Goal: Task Accomplishment & Management: Use online tool/utility

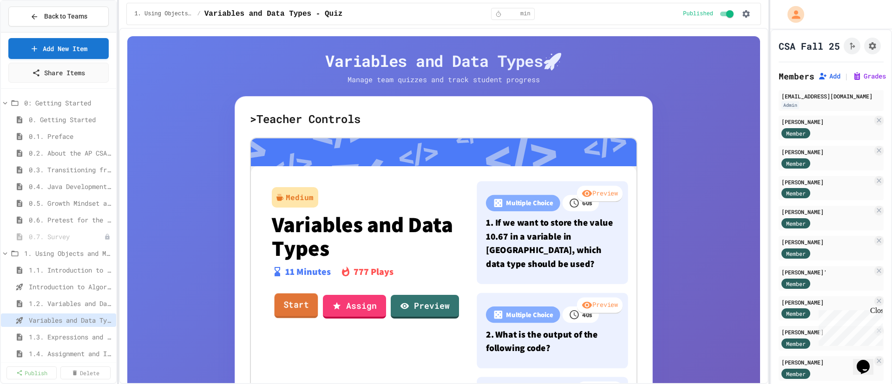
click at [294, 309] on link "Start" at bounding box center [297, 306] width 44 height 25
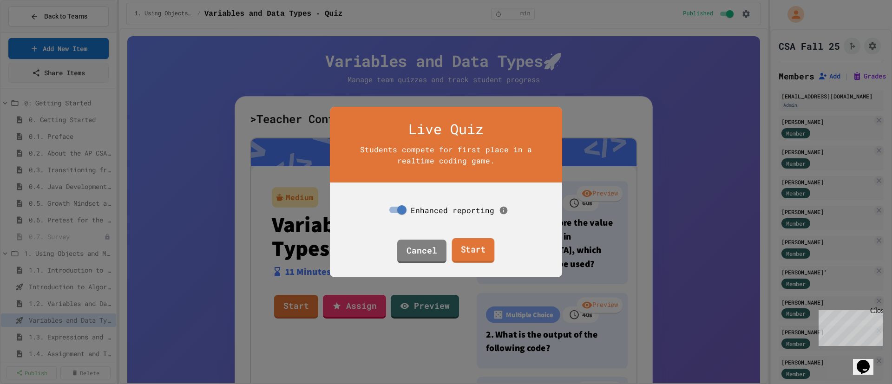
click at [479, 247] on link "Start" at bounding box center [473, 250] width 43 height 25
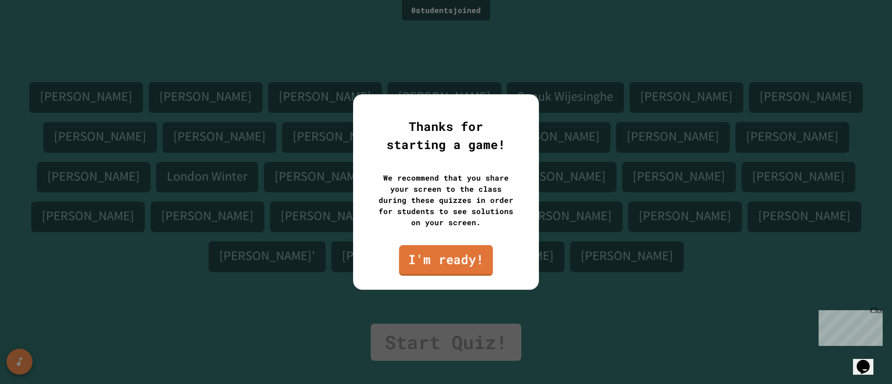
click at [437, 262] on link "I'm ready!" at bounding box center [446, 260] width 94 height 31
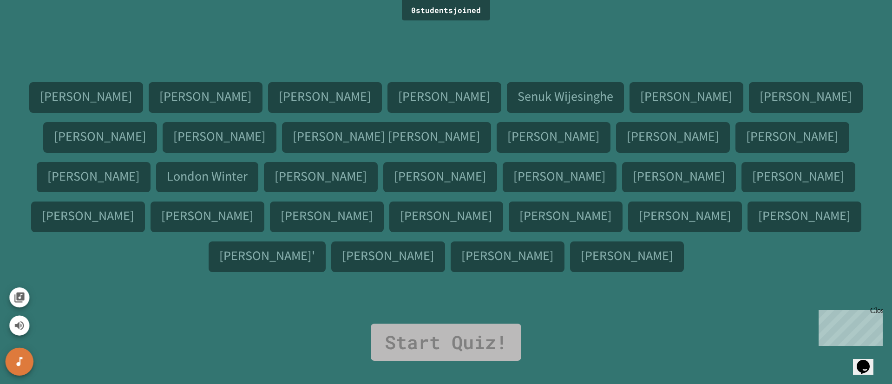
click at [15, 372] on button "SpeedDial basic example" at bounding box center [20, 362] width 28 height 28
click at [19, 326] on icon "Mute music" at bounding box center [19, 321] width 13 height 13
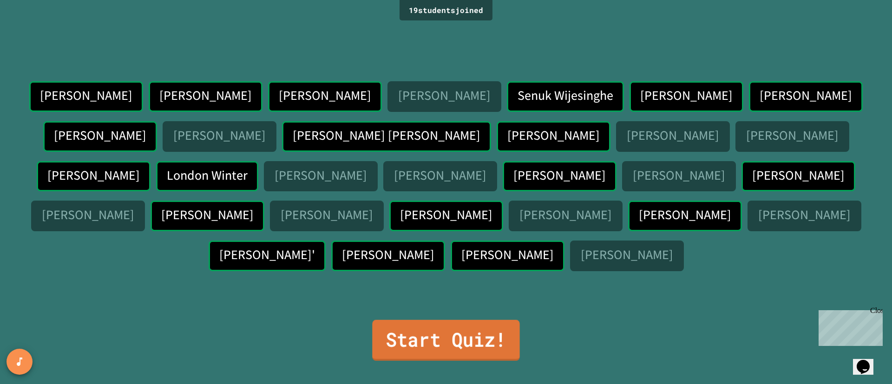
click at [489, 335] on link "Start Quiz!" at bounding box center [445, 340] width 147 height 41
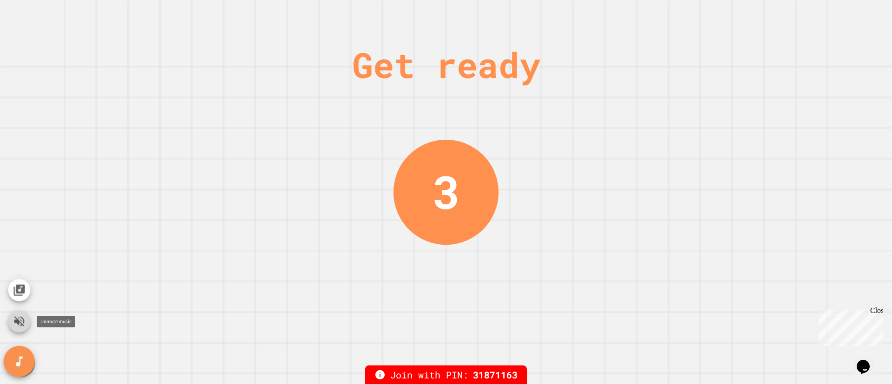
click at [28, 322] on button "Unmute music" at bounding box center [19, 321] width 22 height 22
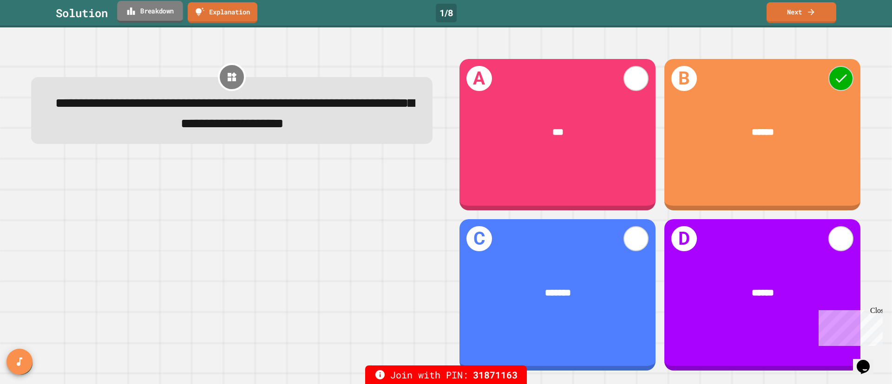
click at [160, 15] on link "Breakdown" at bounding box center [150, 12] width 66 height 22
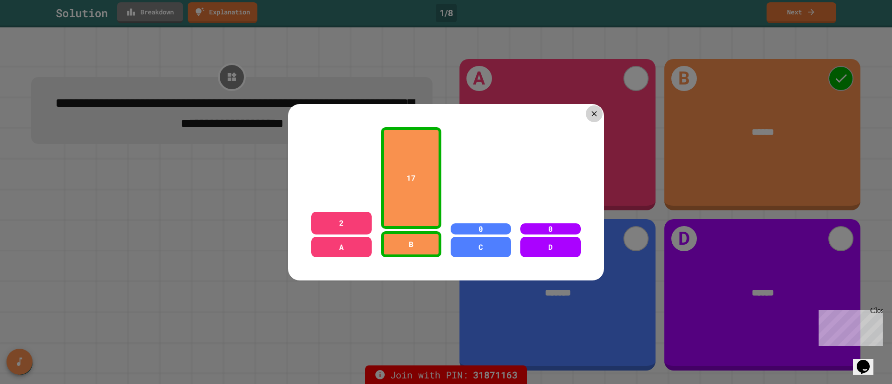
click at [594, 114] on icon at bounding box center [594, 113] width 9 height 9
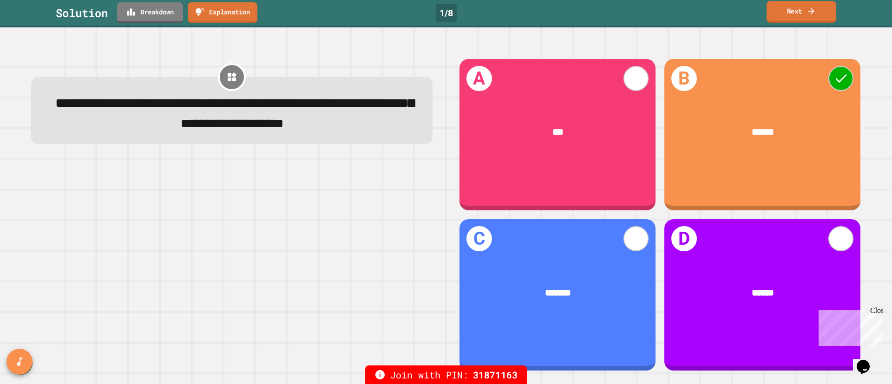
click at [785, 10] on link "Next" at bounding box center [802, 12] width 70 height 22
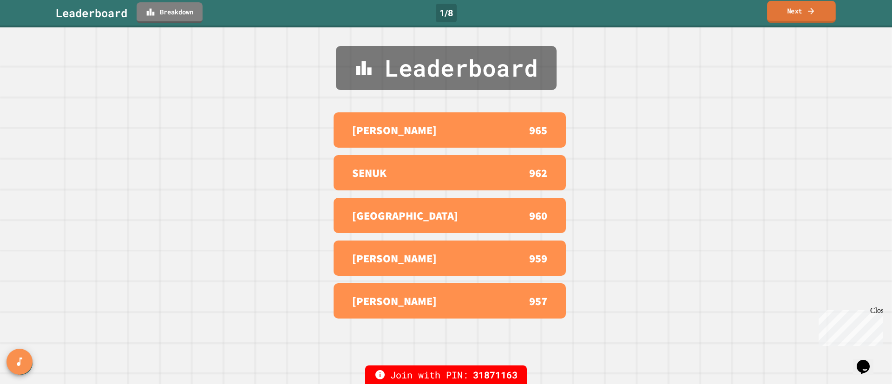
click at [795, 18] on link "Next" at bounding box center [801, 12] width 69 height 22
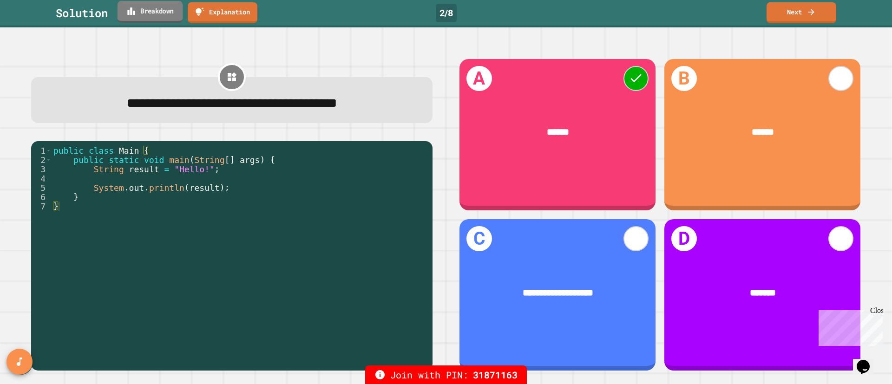
click at [162, 9] on link "Breakdown" at bounding box center [150, 12] width 65 height 22
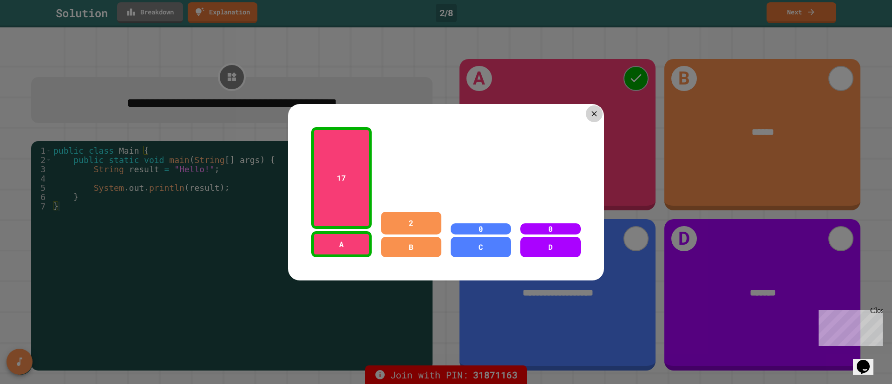
click at [594, 115] on icon at bounding box center [594, 113] width 9 height 9
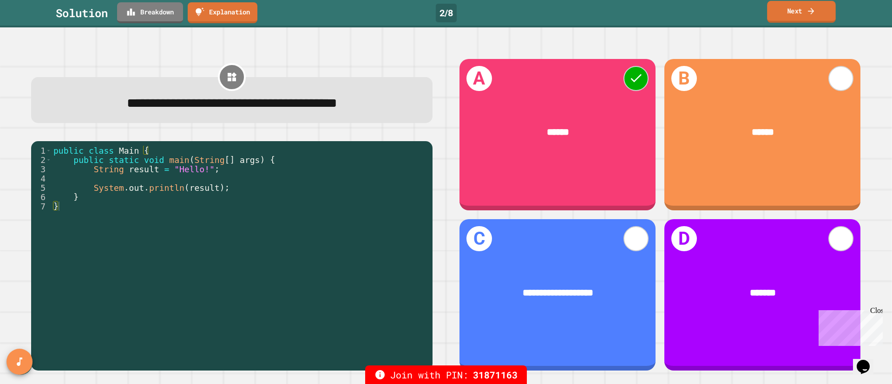
click at [794, 14] on link "Next" at bounding box center [801, 12] width 69 height 22
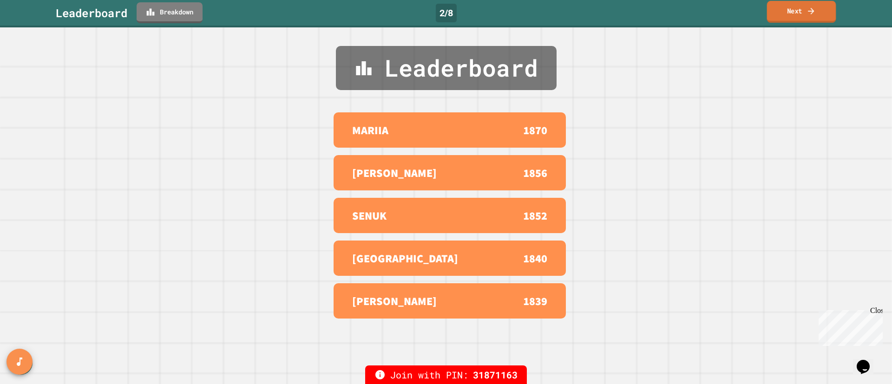
click at [789, 19] on link "Next" at bounding box center [801, 12] width 69 height 22
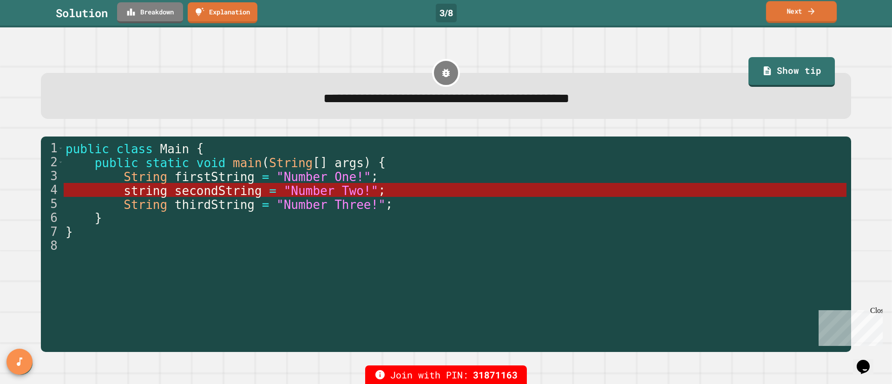
click at [807, 6] on icon at bounding box center [811, 11] width 9 height 10
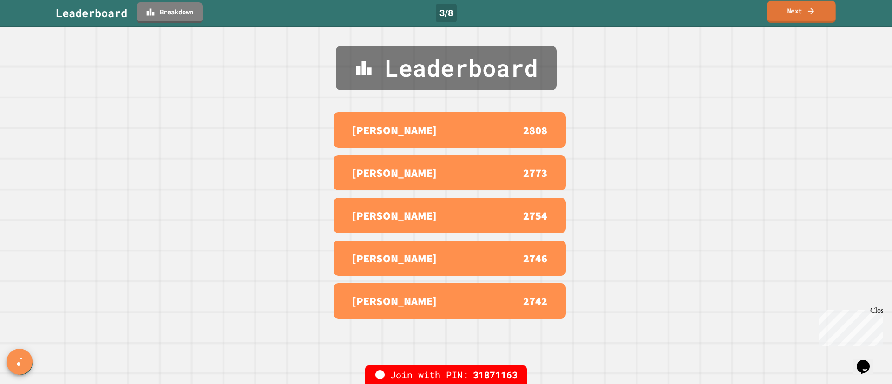
click at [791, 17] on link "Next" at bounding box center [801, 12] width 69 height 22
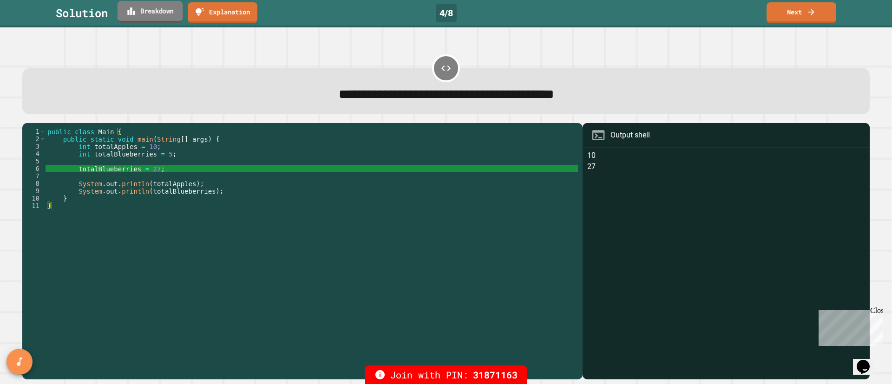
click at [155, 16] on link "Breakdown" at bounding box center [151, 12] width 66 height 22
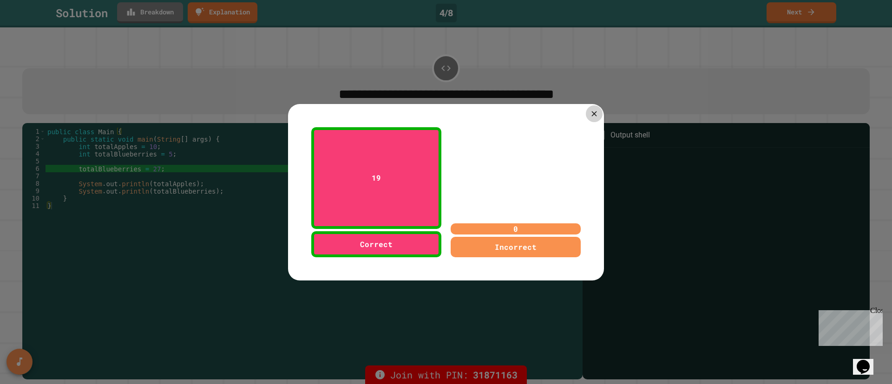
click at [590, 115] on icon at bounding box center [594, 113] width 9 height 9
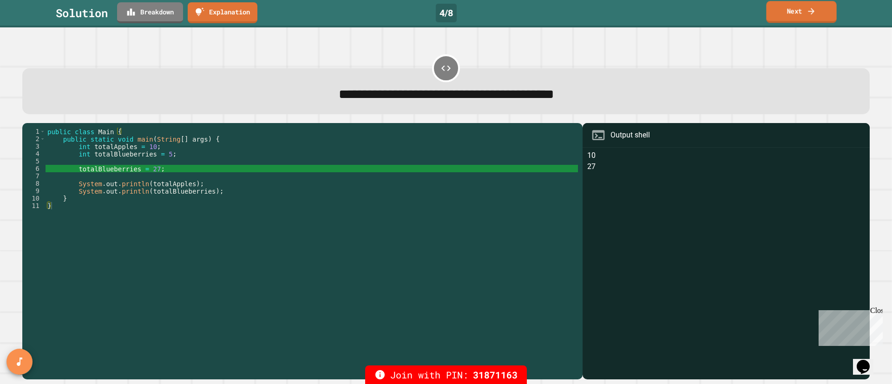
click at [798, 21] on link "Next" at bounding box center [801, 12] width 70 height 22
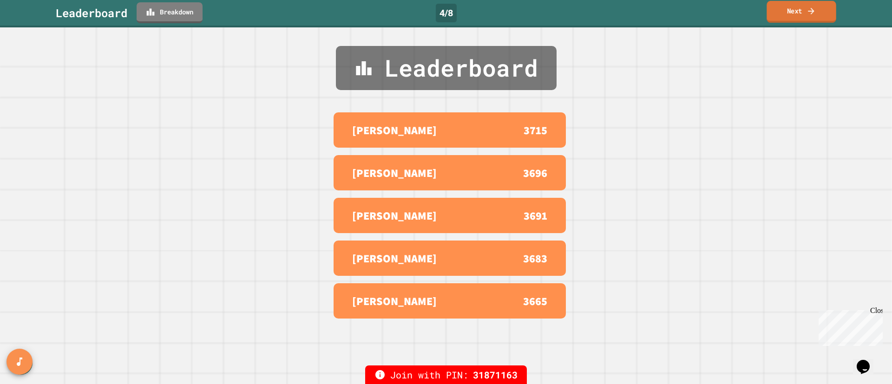
click at [788, 13] on link "Next" at bounding box center [801, 12] width 69 height 22
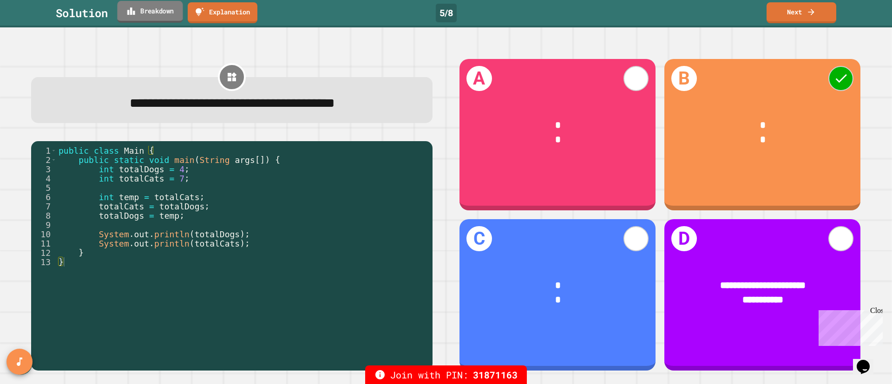
click at [157, 13] on link "Breakdown" at bounding box center [150, 12] width 66 height 22
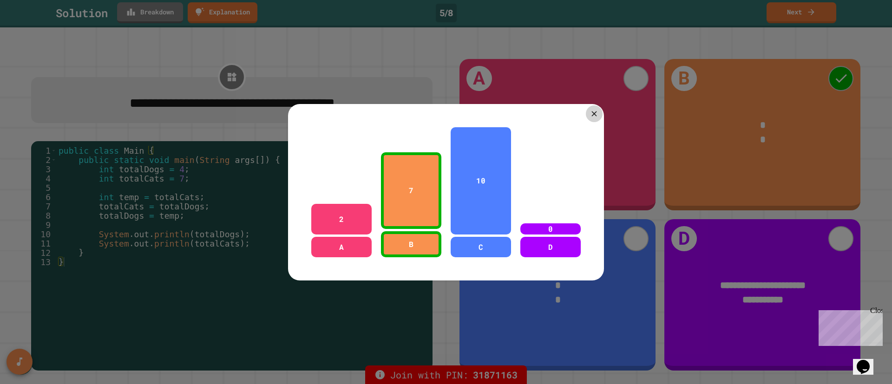
click at [596, 115] on icon at bounding box center [594, 113] width 9 height 9
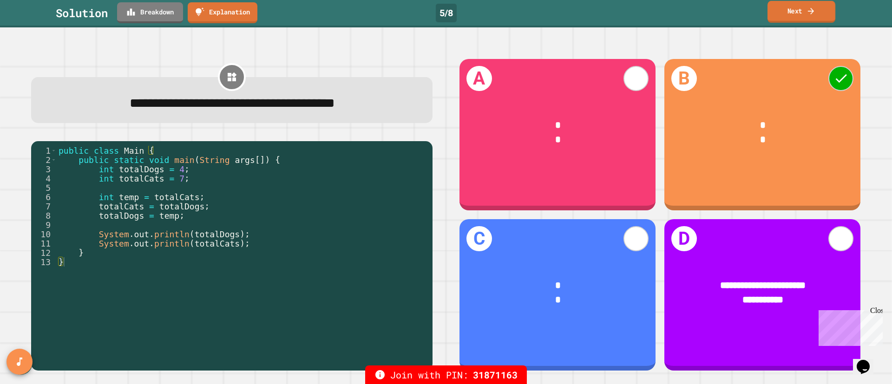
click at [787, 16] on link "Next" at bounding box center [801, 12] width 68 height 22
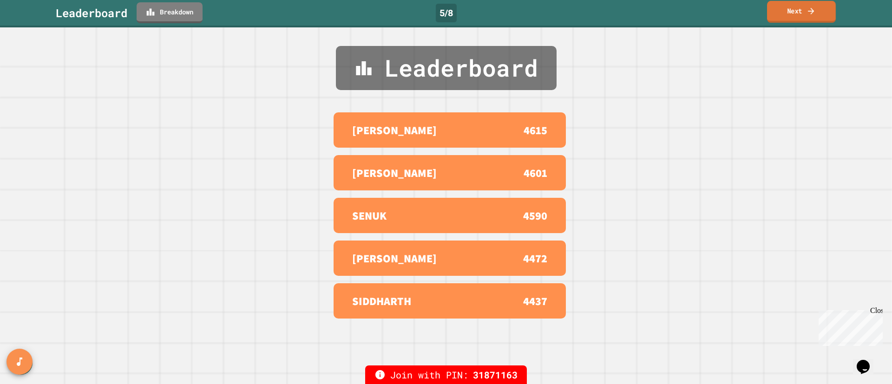
click at [787, 15] on link "Next" at bounding box center [801, 12] width 69 height 22
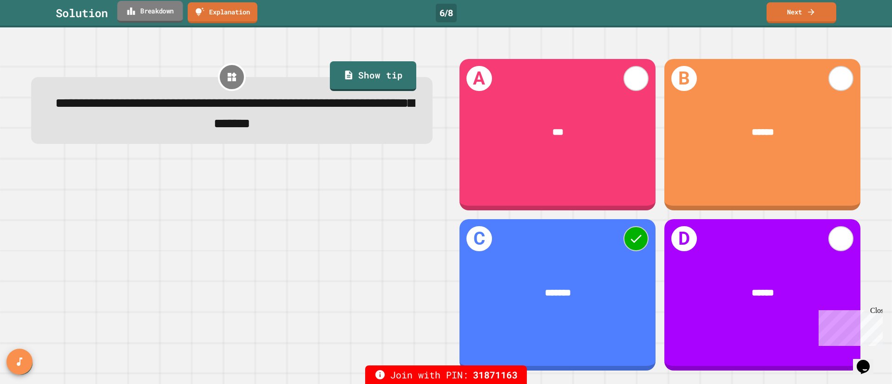
click at [156, 8] on link "Breakdown" at bounding box center [150, 12] width 66 height 22
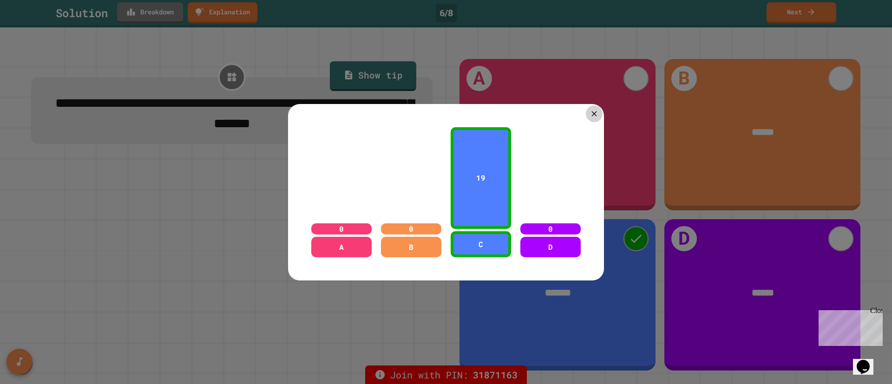
click at [597, 114] on icon at bounding box center [594, 113] width 9 height 9
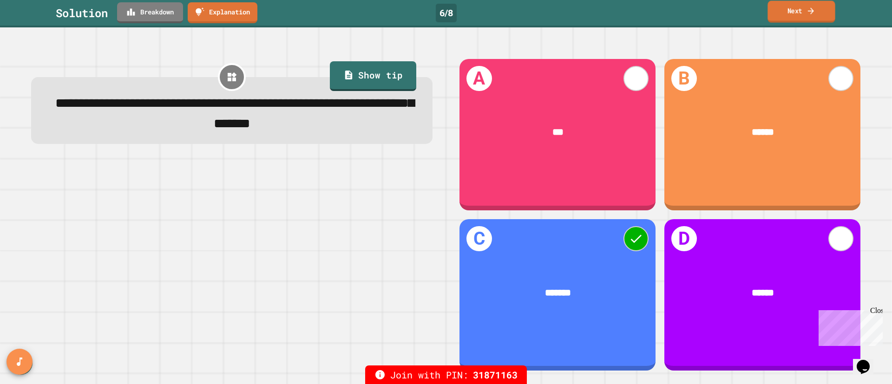
click at [808, 12] on icon at bounding box center [811, 11] width 9 height 10
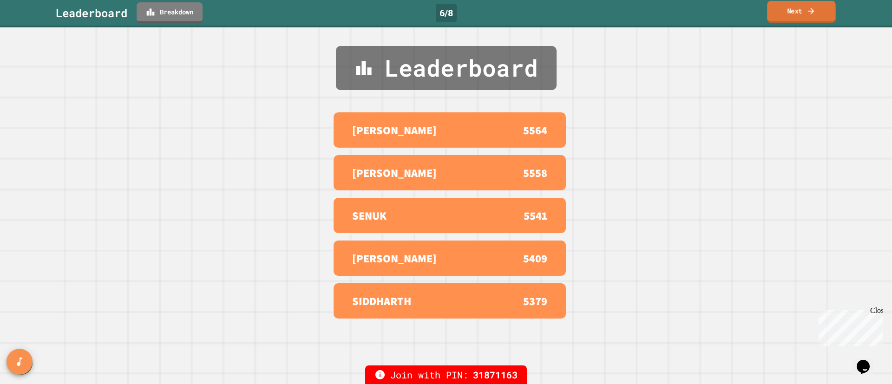
click at [784, 13] on link "Next" at bounding box center [801, 12] width 69 height 22
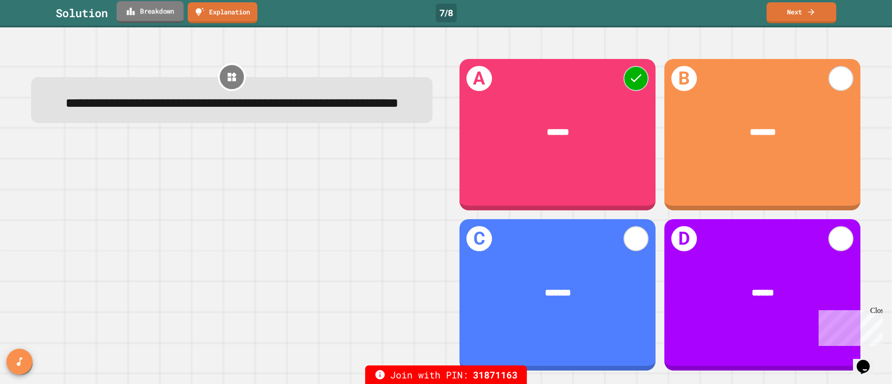
click at [179, 8] on link "Breakdown" at bounding box center [150, 12] width 67 height 22
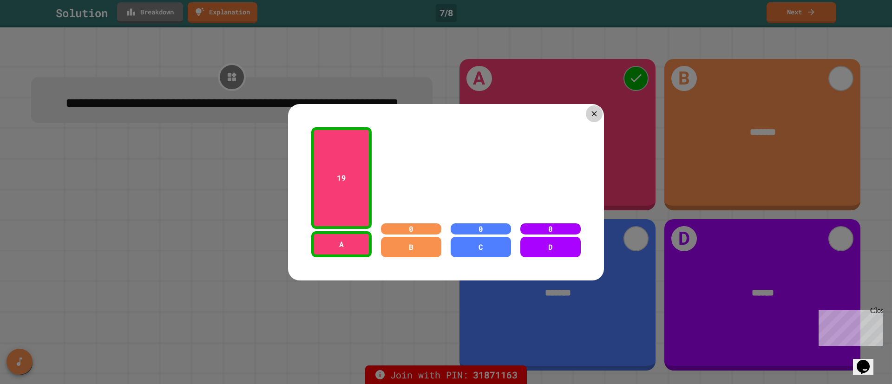
click at [593, 113] on icon at bounding box center [593, 113] width 5 height 5
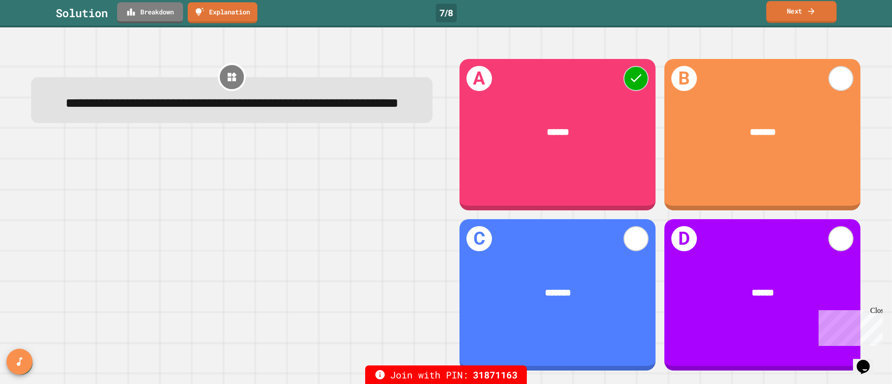
click at [783, 22] on link "Next" at bounding box center [801, 12] width 70 height 22
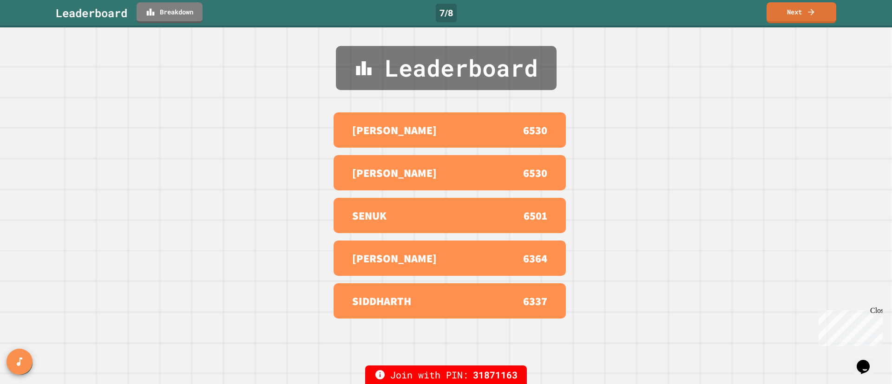
click at [780, 23] on div "Leaderboard Breakdown 7 / 8 Next" at bounding box center [446, 13] width 892 height 27
click at [783, 16] on link "Next" at bounding box center [801, 12] width 68 height 22
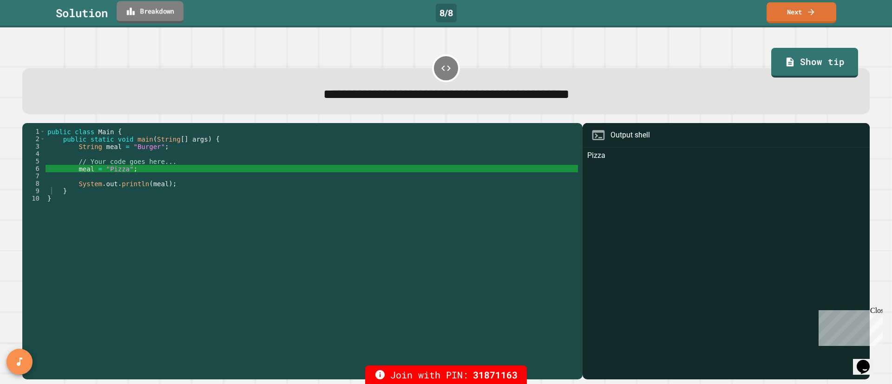
click at [148, 8] on link "Breakdown" at bounding box center [150, 12] width 67 height 22
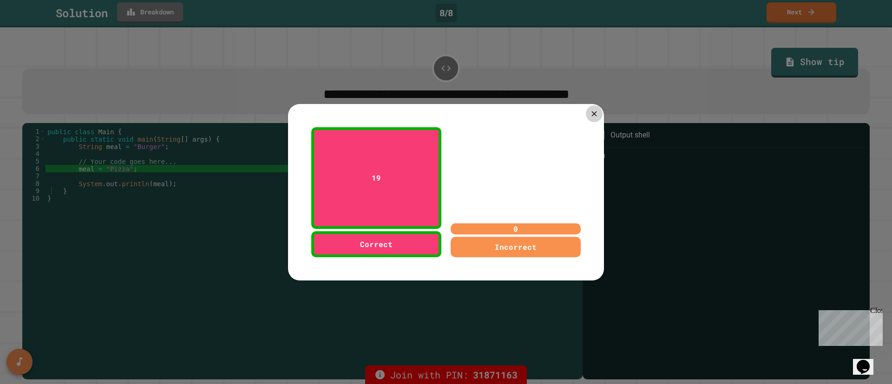
click at [592, 111] on icon at bounding box center [594, 113] width 9 height 9
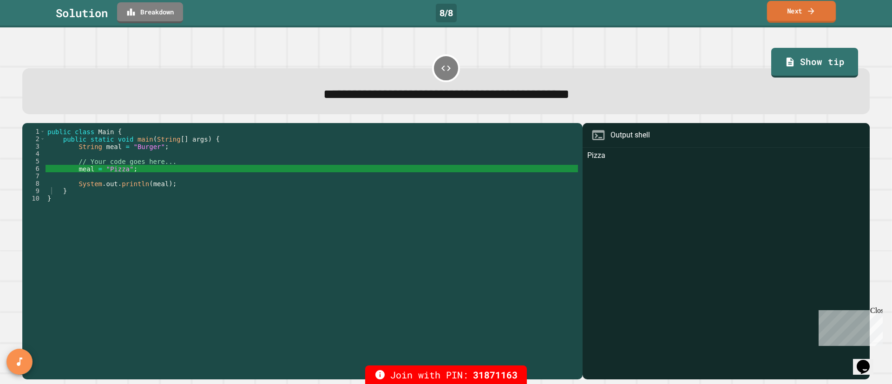
click at [805, 12] on link "Next" at bounding box center [801, 12] width 69 height 22
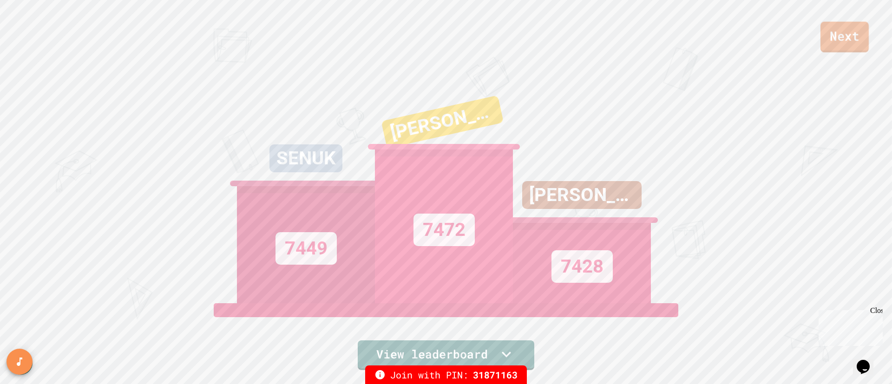
click at [847, 47] on link "Next" at bounding box center [844, 37] width 48 height 31
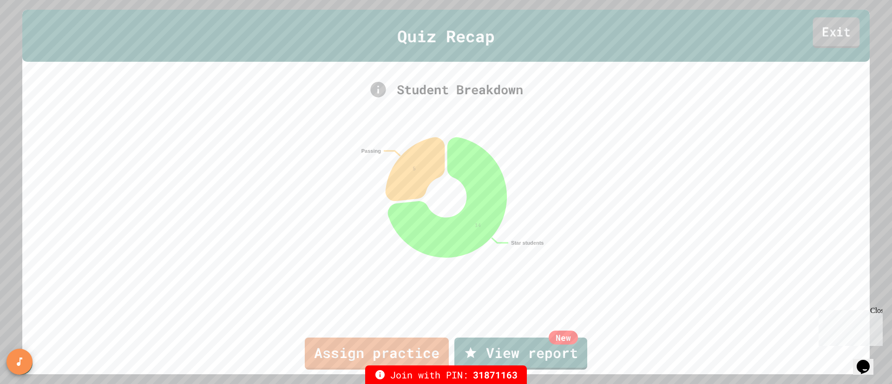
click at [818, 36] on link "Exit" at bounding box center [836, 32] width 47 height 31
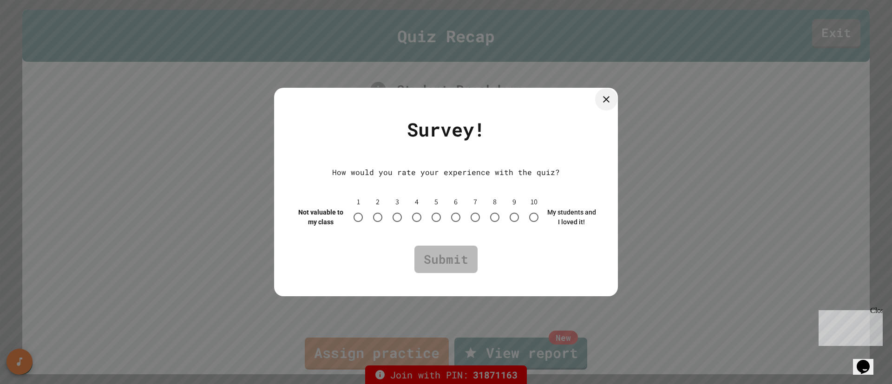
click at [611, 99] on icon at bounding box center [606, 99] width 11 height 11
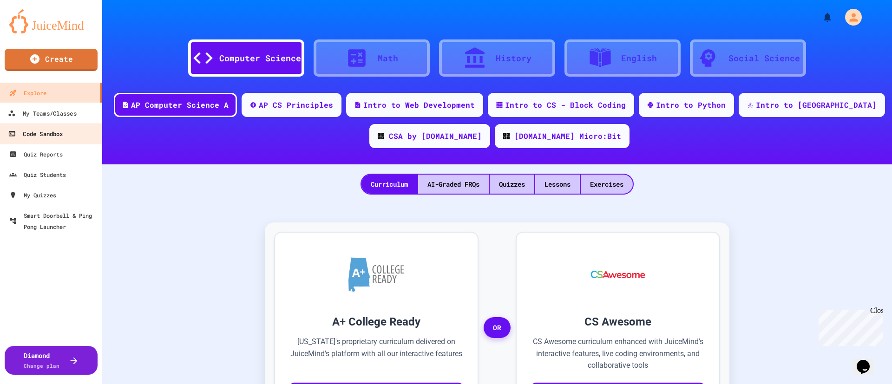
click at [49, 138] on div "Code Sandbox" at bounding box center [35, 134] width 55 height 12
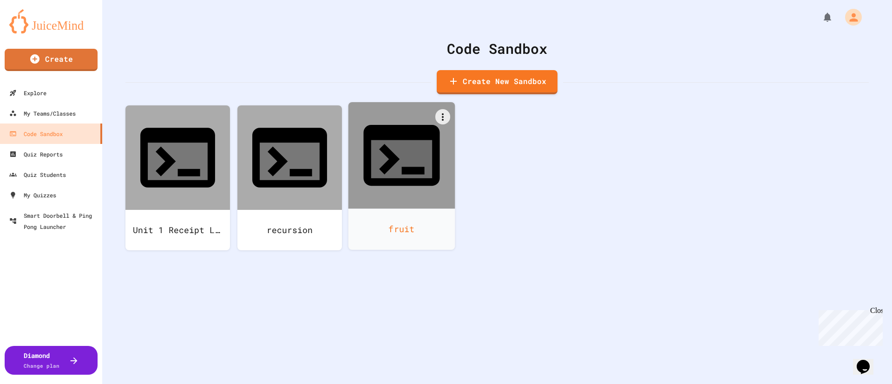
click at [405, 209] on div "fruit" at bounding box center [401, 229] width 107 height 41
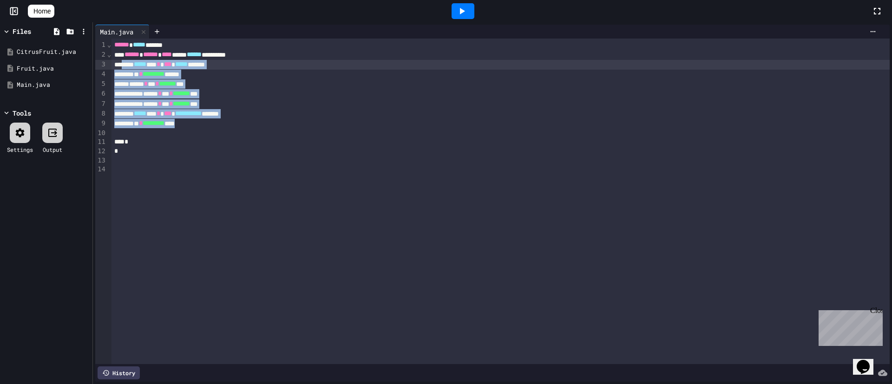
drag, startPoint x: 224, startPoint y: 123, endPoint x: 125, endPoint y: 66, distance: 114.3
click at [125, 66] on div "**********" at bounding box center [500, 202] width 778 height 326
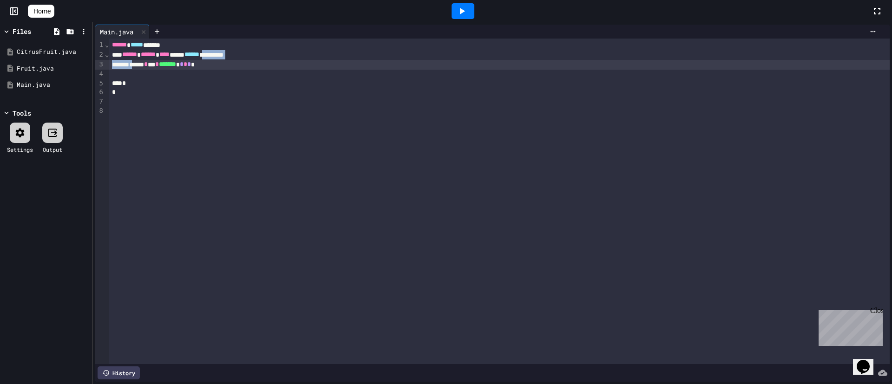
drag, startPoint x: 250, startPoint y: 59, endPoint x: 142, endPoint y: 64, distance: 108.3
click at [142, 64] on div "**********" at bounding box center [499, 202] width 780 height 326
click at [246, 68] on div "****** * *** * ******* * * * * *" at bounding box center [499, 65] width 780 height 10
drag, startPoint x: 238, startPoint y: 61, endPoint x: 110, endPoint y: 65, distance: 128.3
click at [110, 65] on div "****** * *** * ******* * * * * **" at bounding box center [499, 65] width 780 height 10
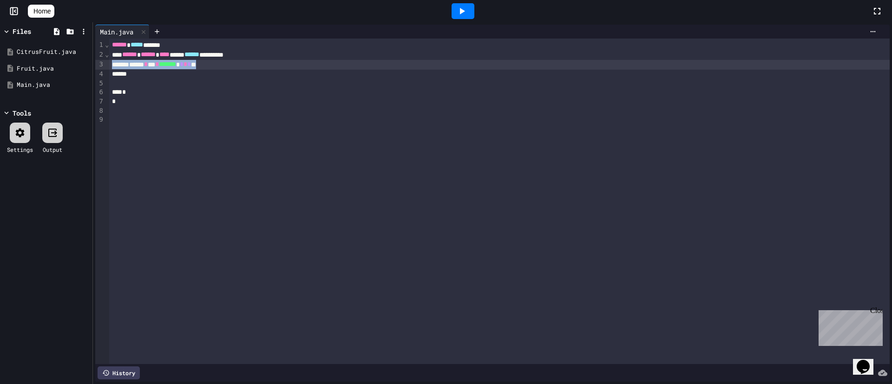
copy div "****** * *** * ******* * * * * **"
click at [112, 77] on div at bounding box center [499, 74] width 780 height 9
click at [118, 86] on div at bounding box center [499, 83] width 780 height 9
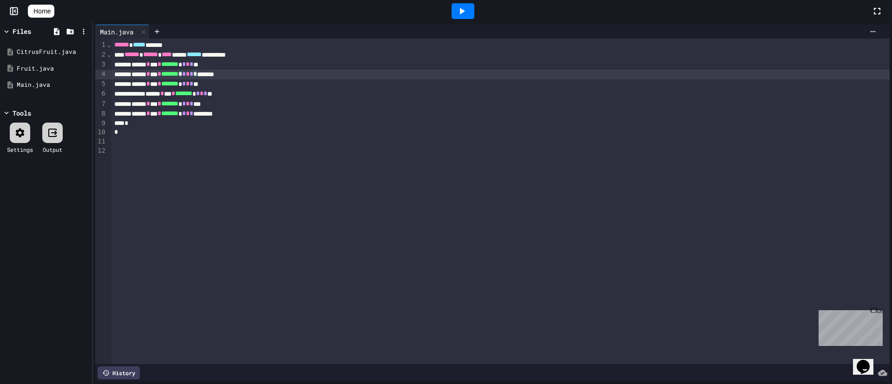
click at [186, 73] on span "*" at bounding box center [184, 74] width 4 height 7
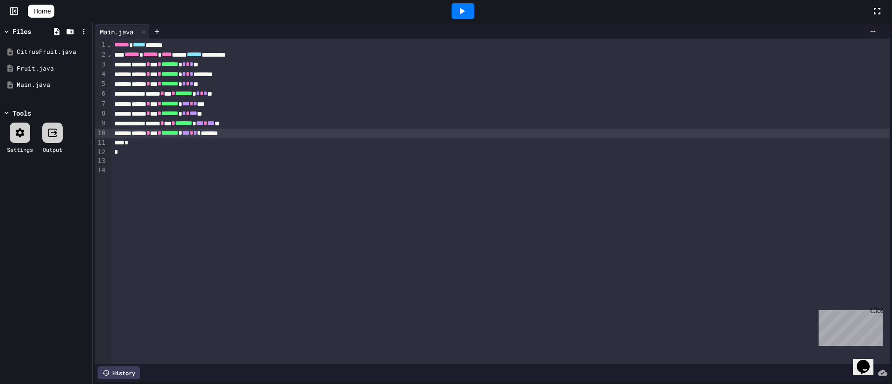
click at [474, 13] on div at bounding box center [463, 11] width 23 height 16
